Goal: Task Accomplishment & Management: Manage account settings

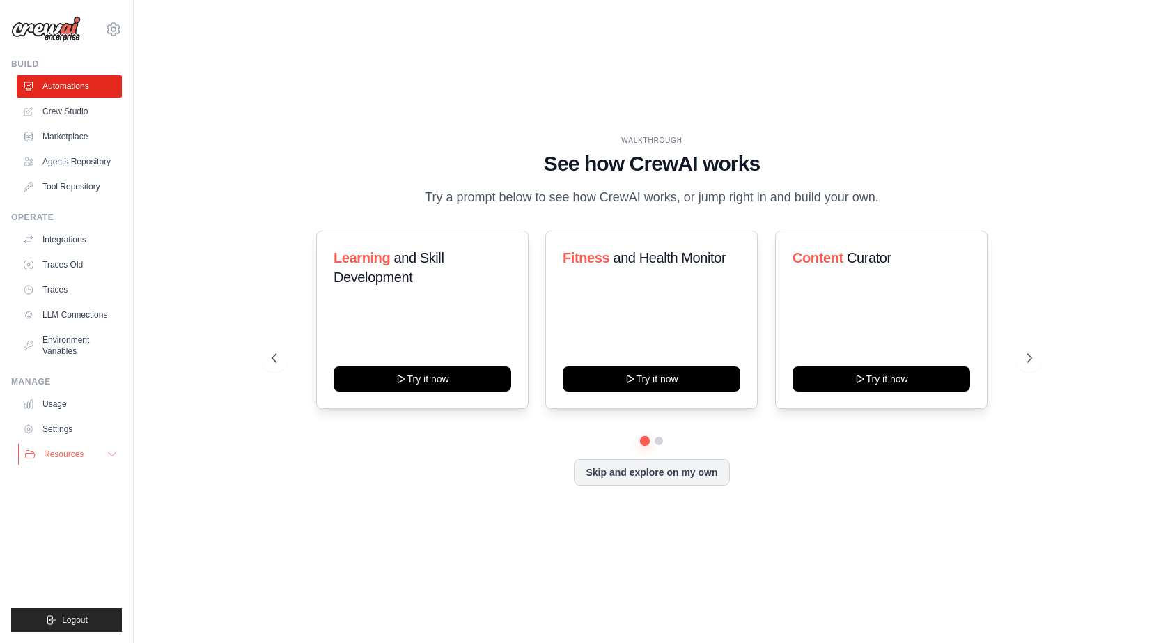
click at [109, 460] on button "Resources" at bounding box center [70, 454] width 105 height 22
click at [68, 427] on link "Settings" at bounding box center [70, 429] width 105 height 22
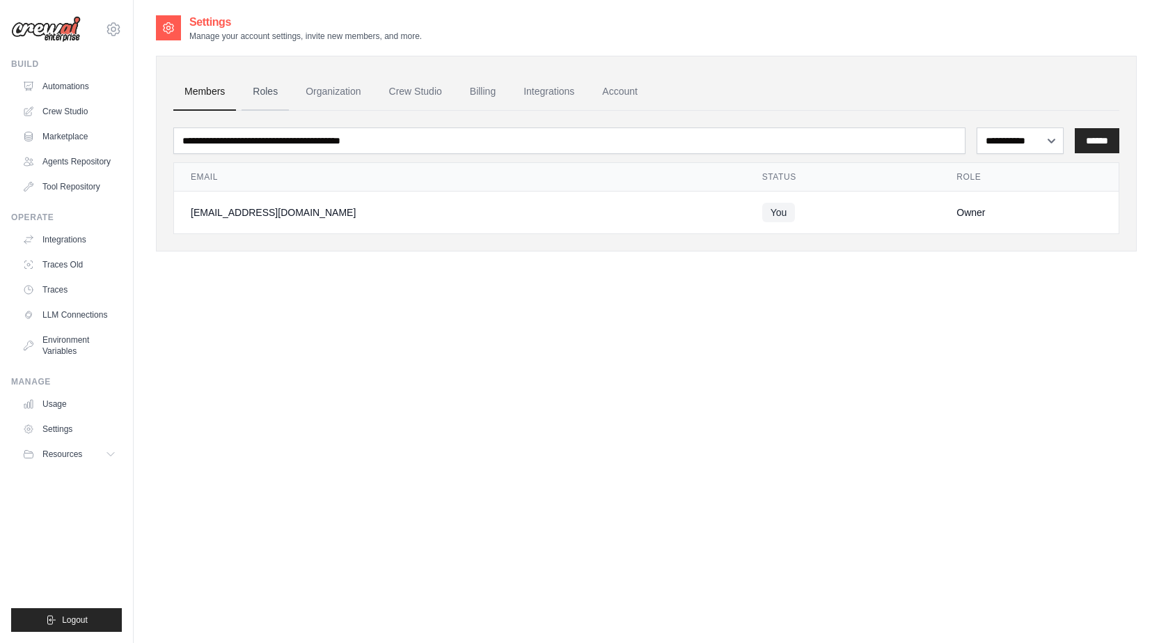
click at [262, 92] on link "Roles" at bounding box center [265, 92] width 47 height 38
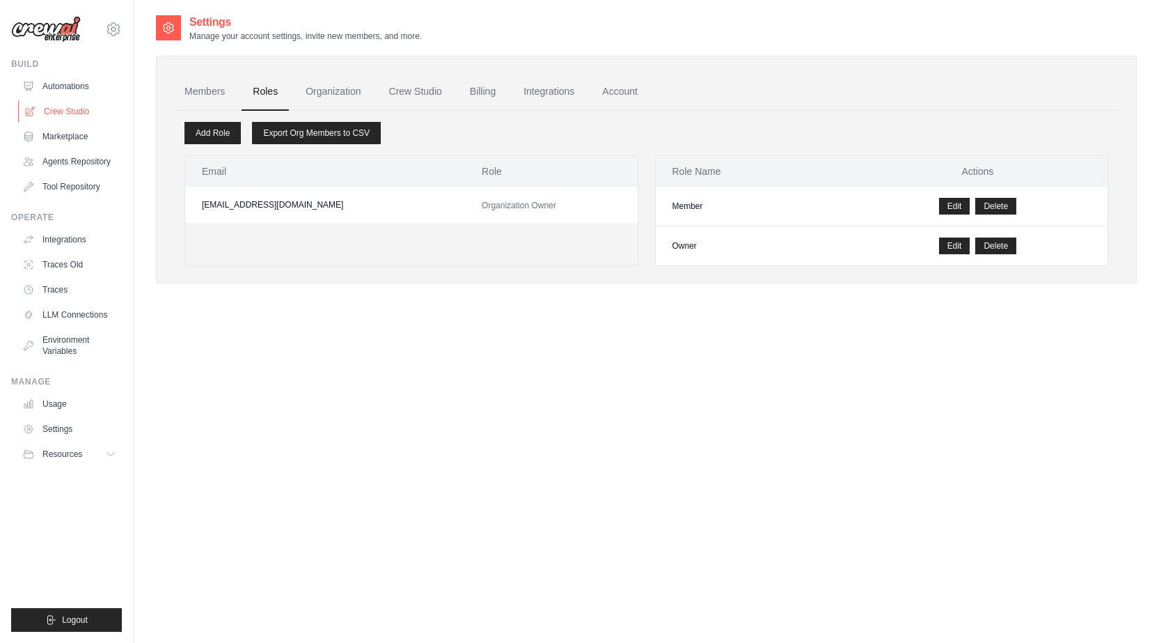
click at [81, 106] on link "Crew Studio" at bounding box center [70, 111] width 105 height 22
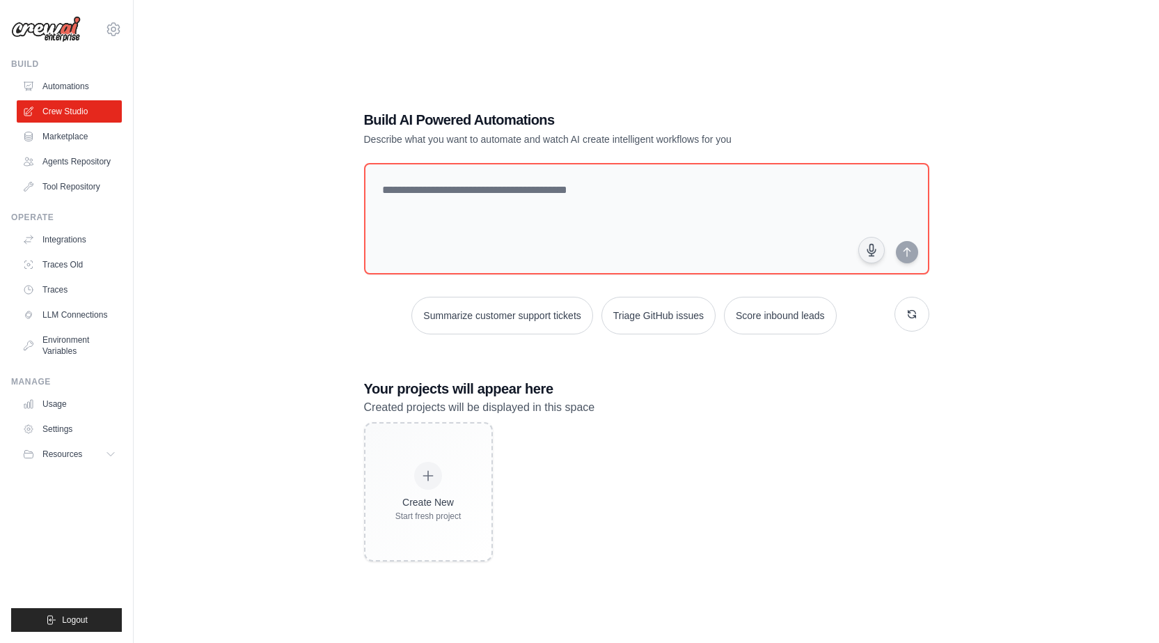
click at [88, 84] on link "Automations" at bounding box center [69, 86] width 105 height 22
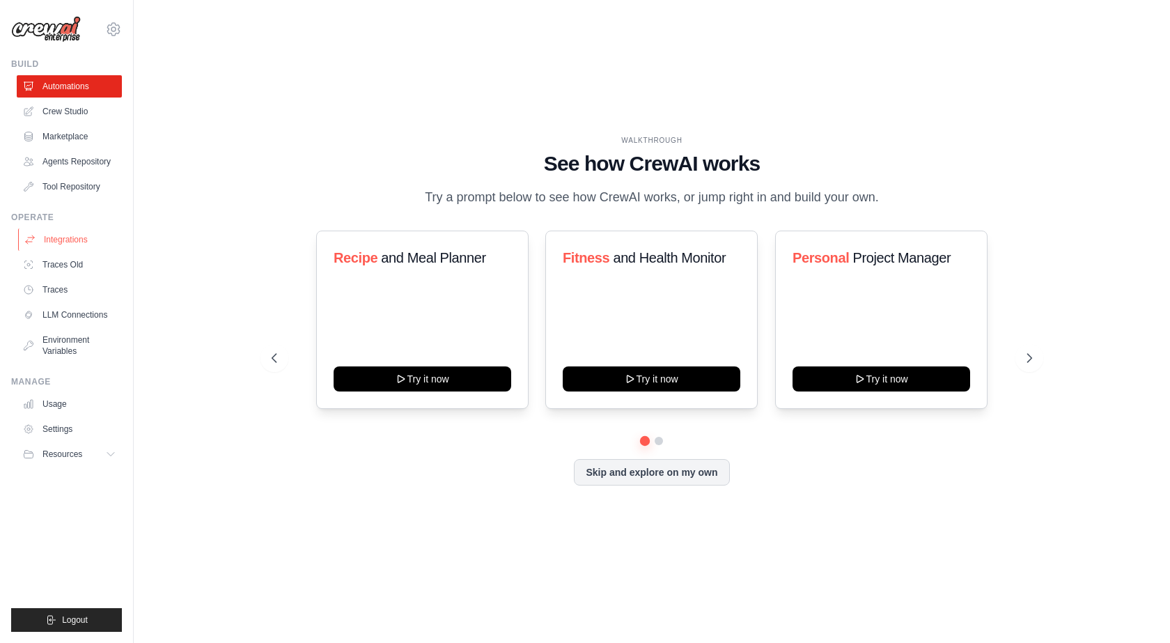
click at [70, 236] on link "Integrations" at bounding box center [70, 239] width 105 height 22
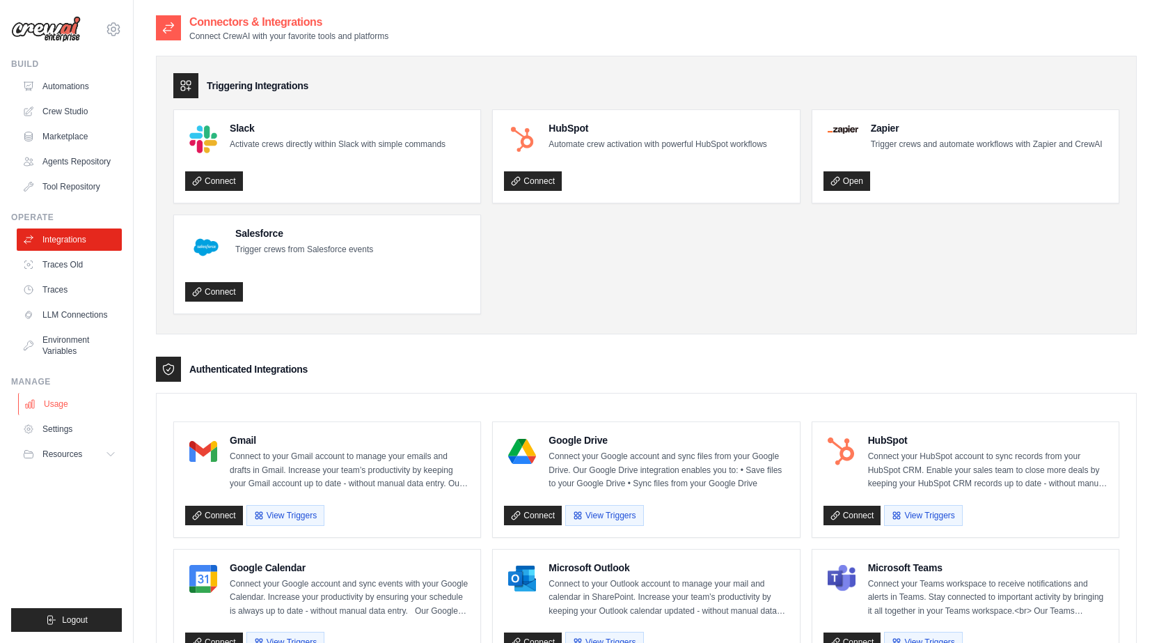
click at [74, 396] on link "Usage" at bounding box center [70, 404] width 105 height 22
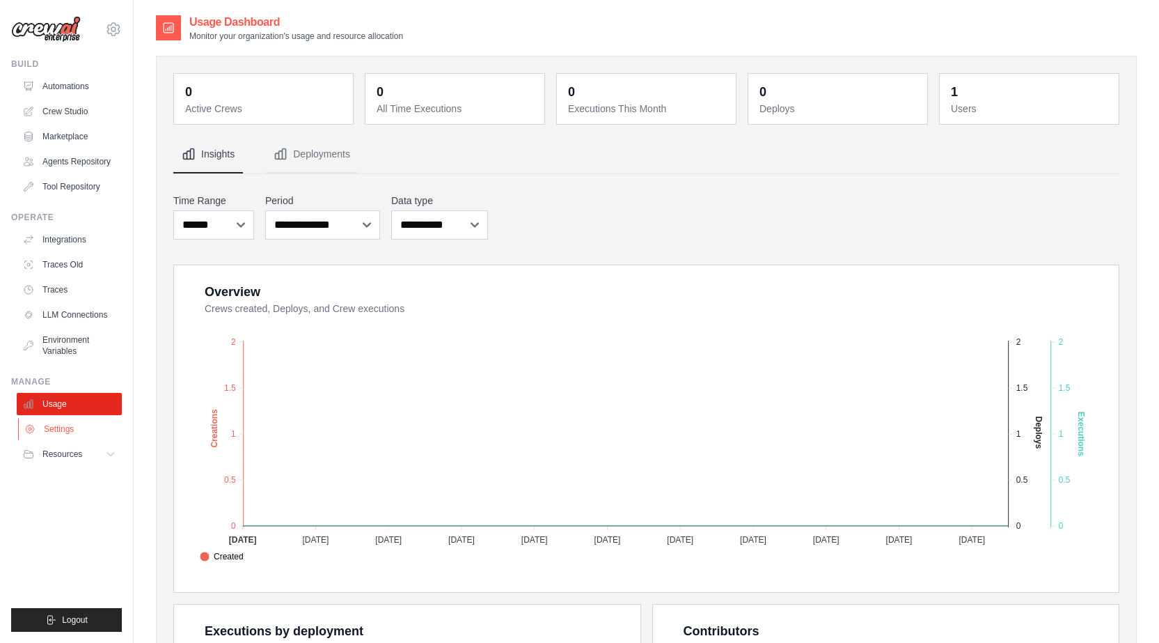
click at [68, 426] on link "Settings" at bounding box center [70, 429] width 105 height 22
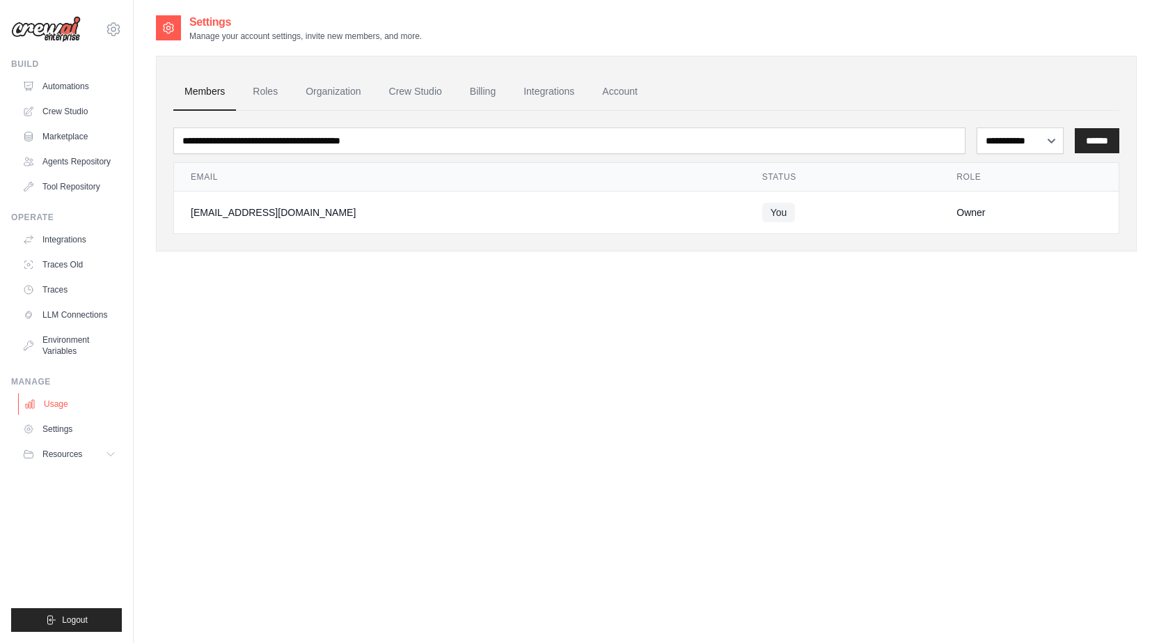
click at [56, 407] on link "Usage" at bounding box center [70, 404] width 105 height 22
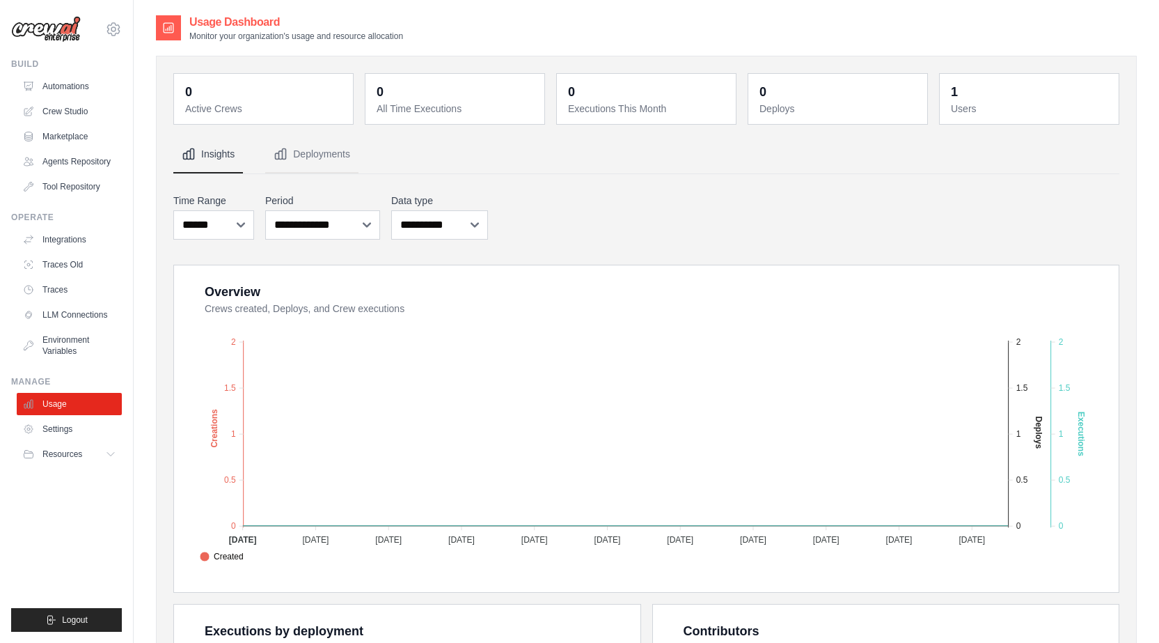
click at [69, 432] on link "Settings" at bounding box center [69, 429] width 105 height 22
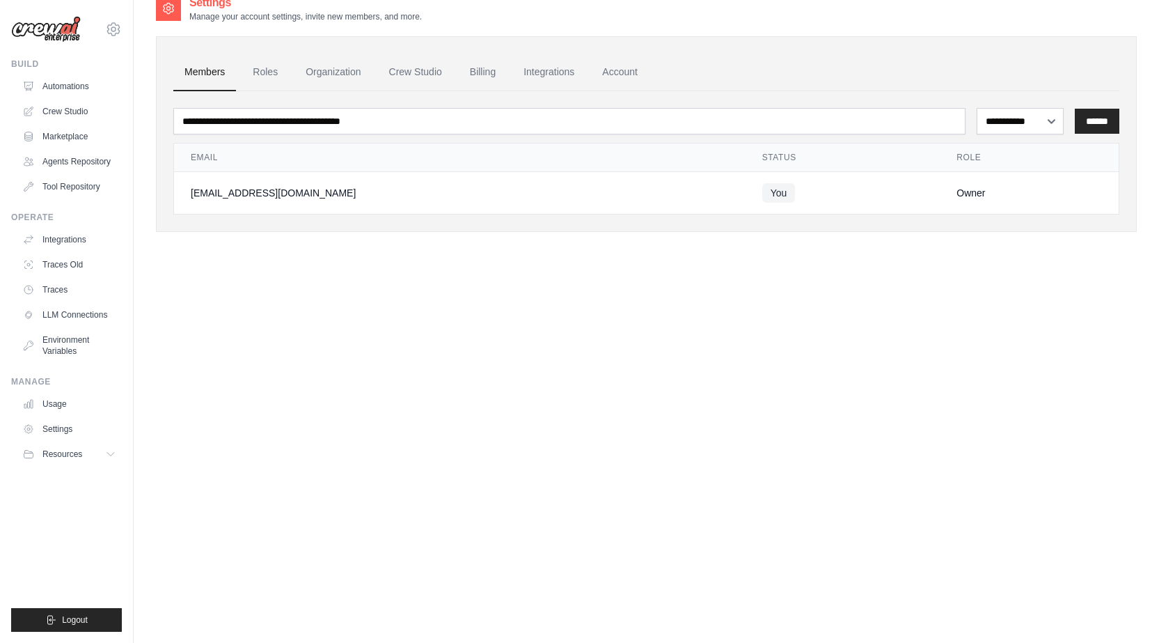
scroll to position [28, 0]
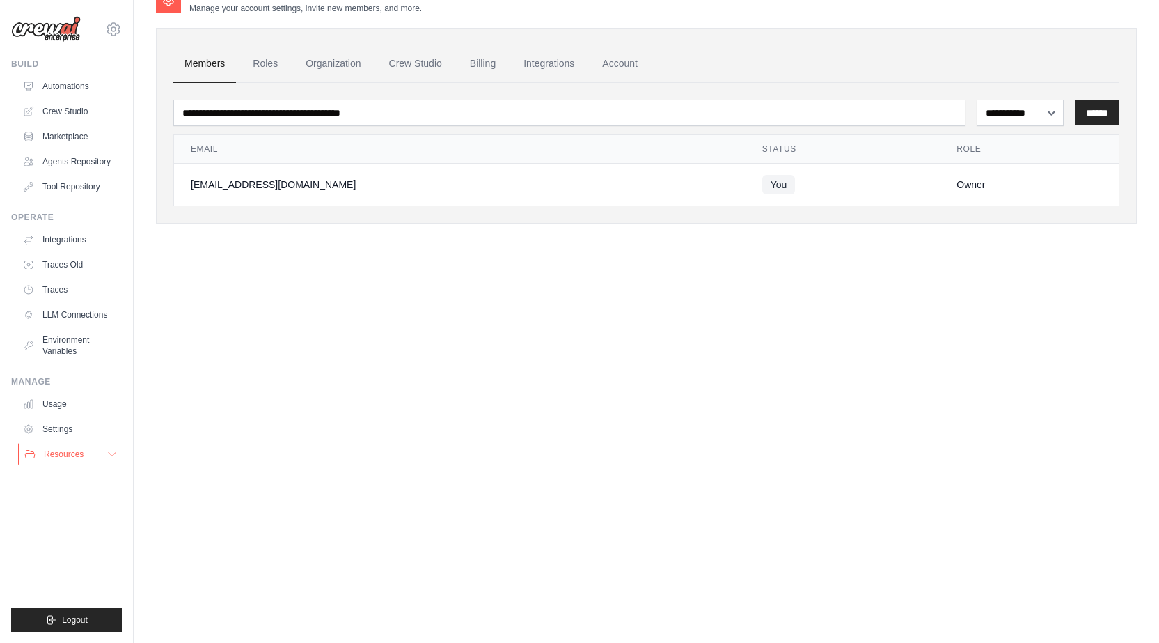
click at [68, 459] on span "Resources" at bounding box center [64, 453] width 40 height 11
click at [56, 32] on img at bounding box center [46, 29] width 70 height 26
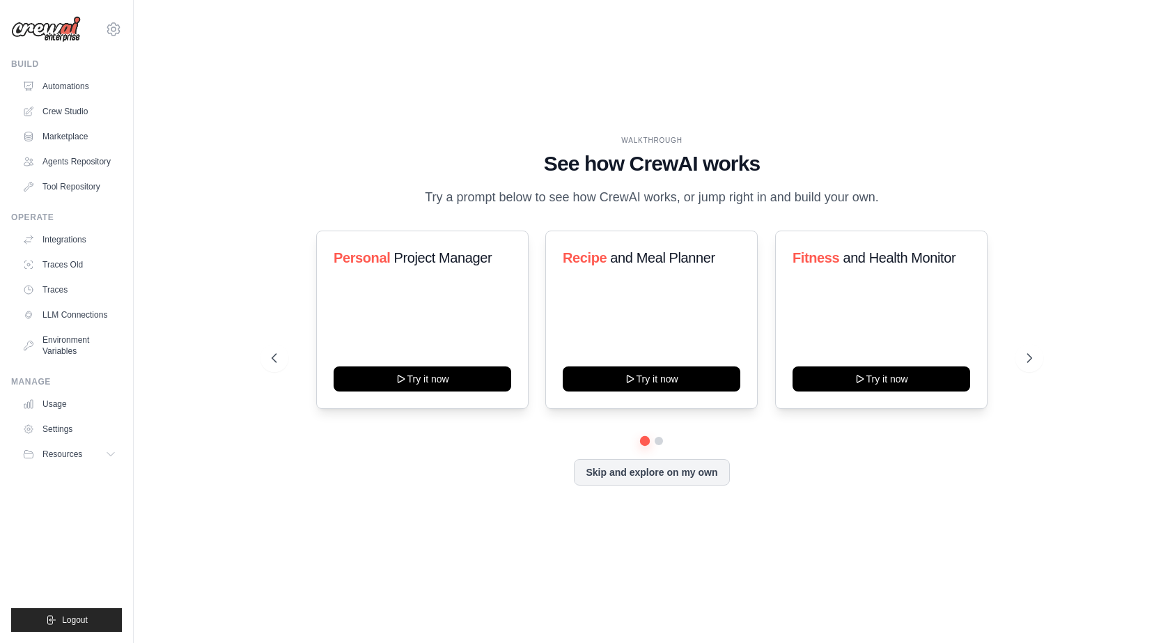
click at [446, 79] on div "WALKTHROUGH See how [PERSON_NAME] works Try a prompt below to see how [PERSON_N…" at bounding box center [651, 321] width 991 height 615
click at [93, 317] on link "LLM Connections" at bounding box center [70, 315] width 105 height 22
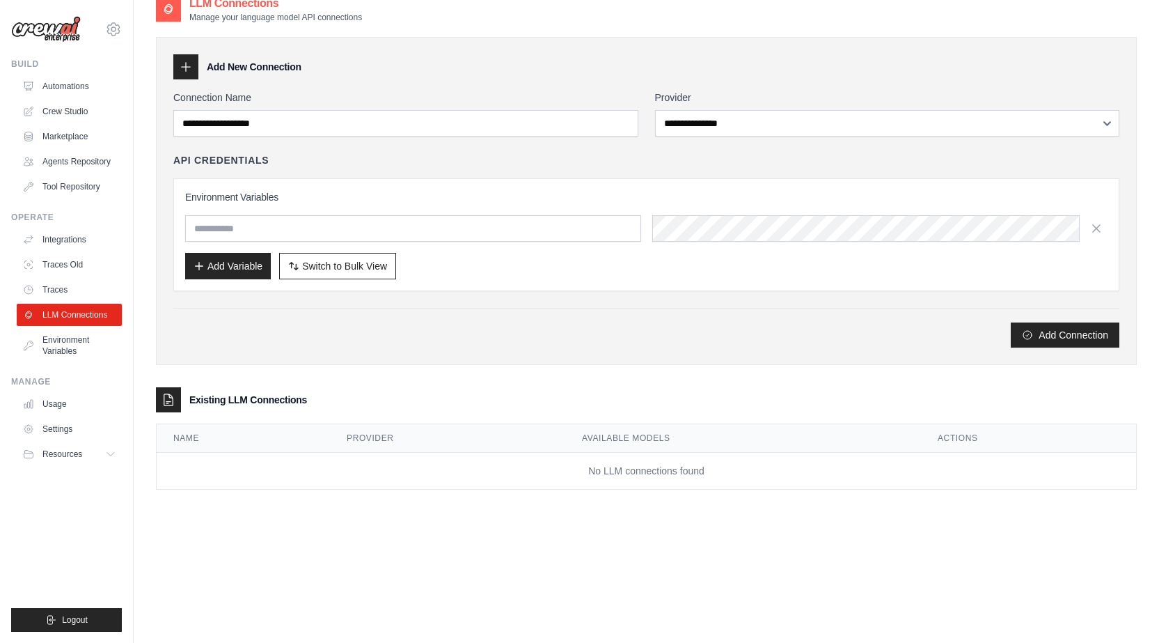
scroll to position [28, 0]
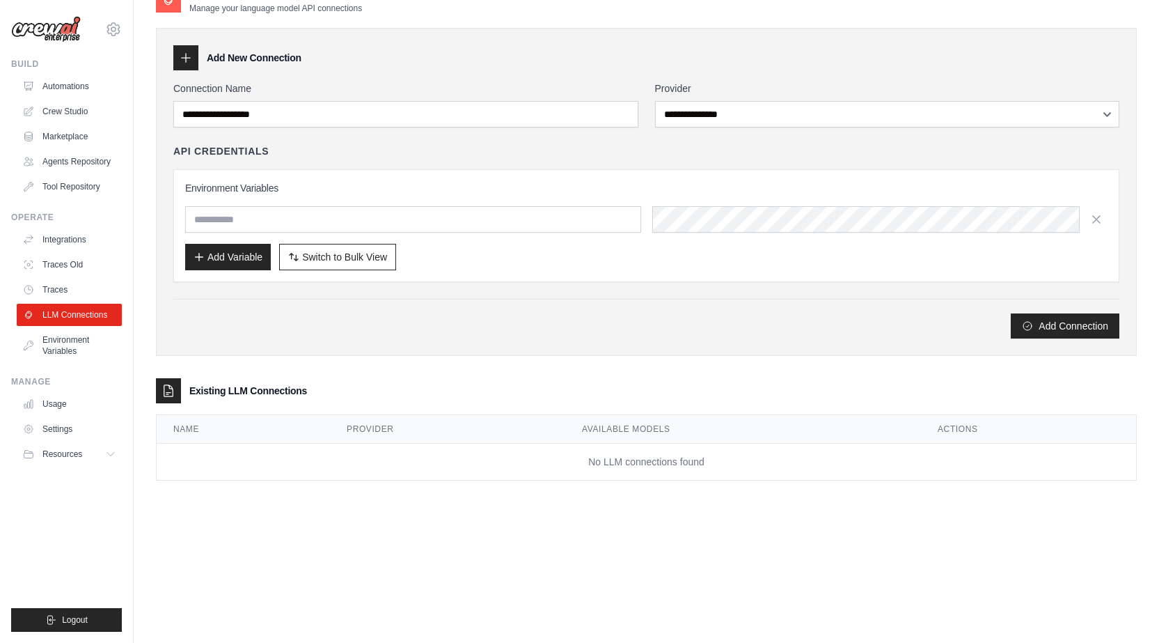
click at [713, 338] on div "Add Connection" at bounding box center [646, 325] width 946 height 25
click at [712, 97] on div "**********" at bounding box center [887, 104] width 465 height 46
click at [62, 425] on link "Settings" at bounding box center [70, 429] width 105 height 22
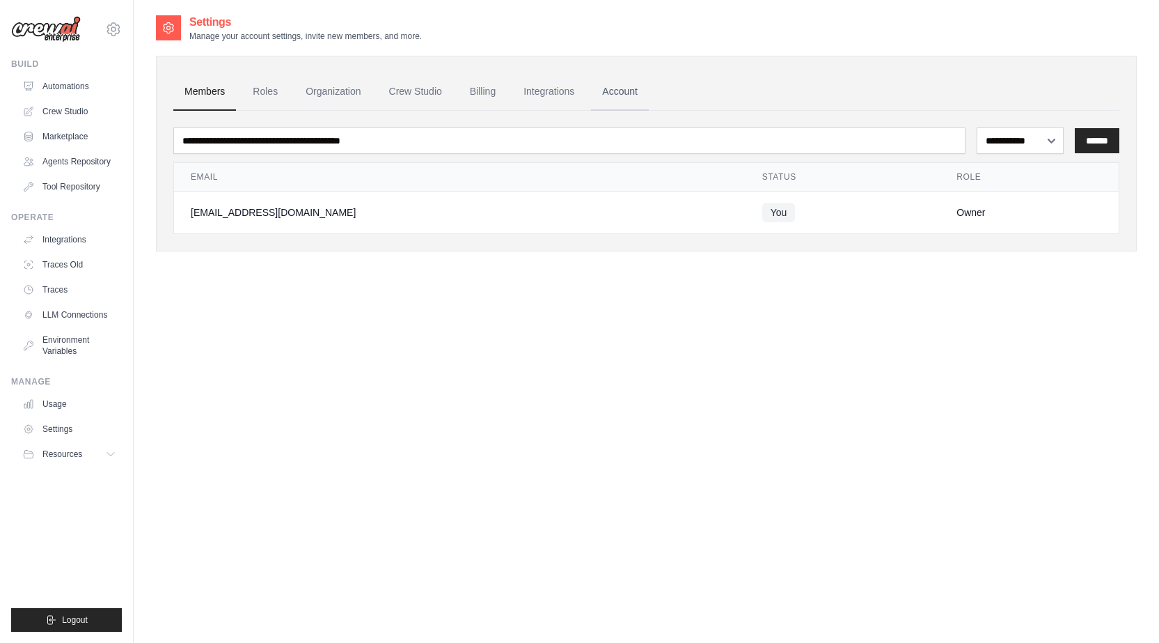
click at [631, 91] on link "Account" at bounding box center [620, 92] width 58 height 38
